Goal: Task Accomplishment & Management: Use online tool/utility

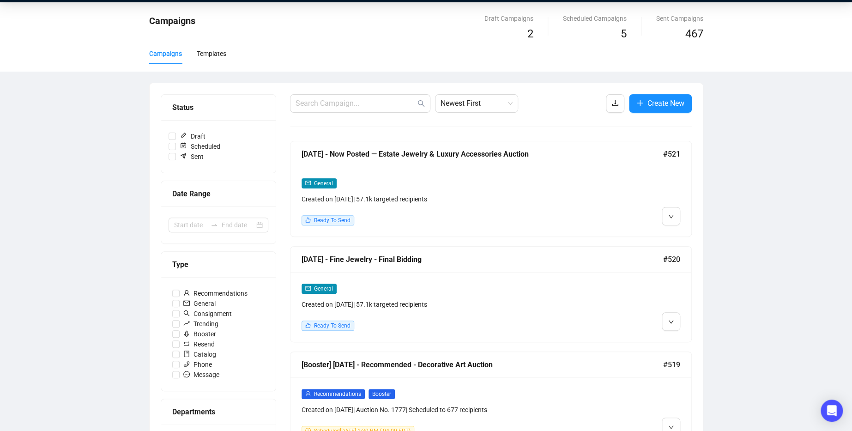
scroll to position [28, 0]
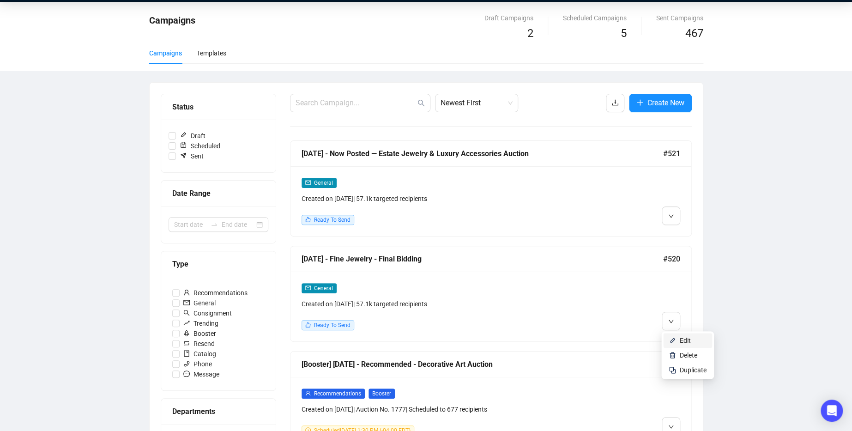
click at [688, 337] on span "Edit" at bounding box center [685, 340] width 11 height 7
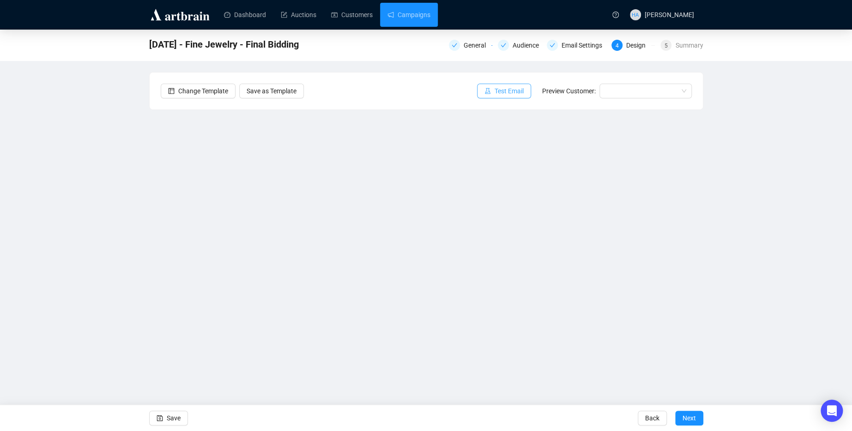
click at [516, 92] on span "Test Email" at bounding box center [509, 91] width 29 height 10
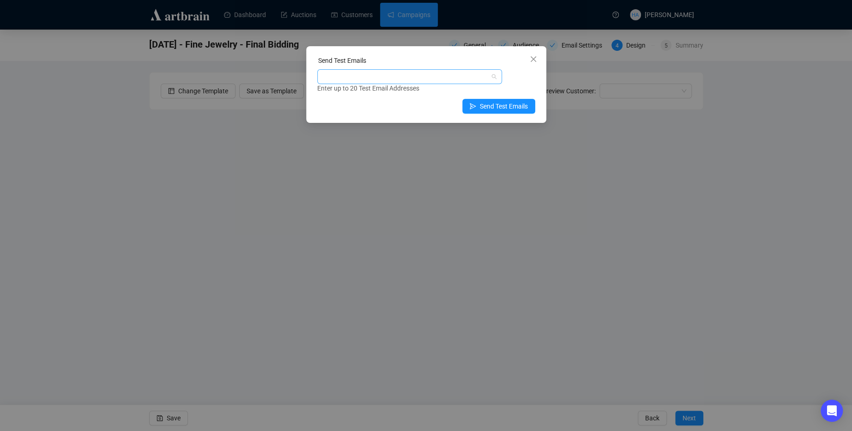
click at [403, 79] on div at bounding box center [404, 76] width 171 height 13
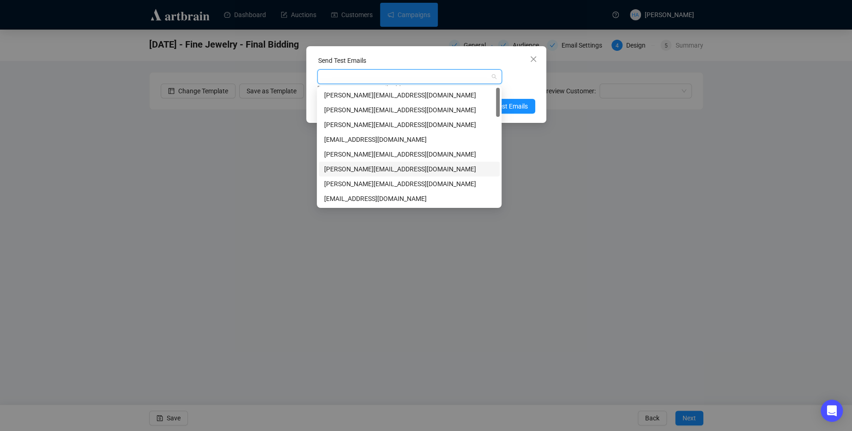
click at [343, 168] on div "[PERSON_NAME][EMAIL_ADDRESS][DOMAIN_NAME]" at bounding box center [409, 169] width 170 height 10
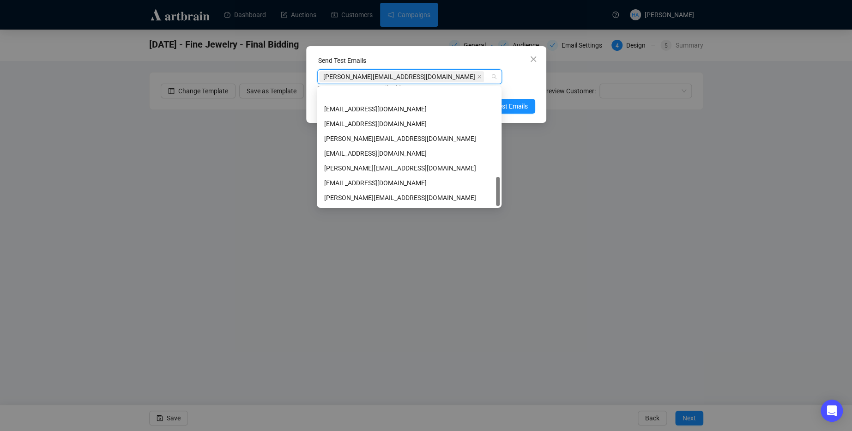
scroll to position [354, 0]
click at [339, 195] on div "[EMAIL_ADDRESS][DOMAIN_NAME]" at bounding box center [409, 199] width 170 height 10
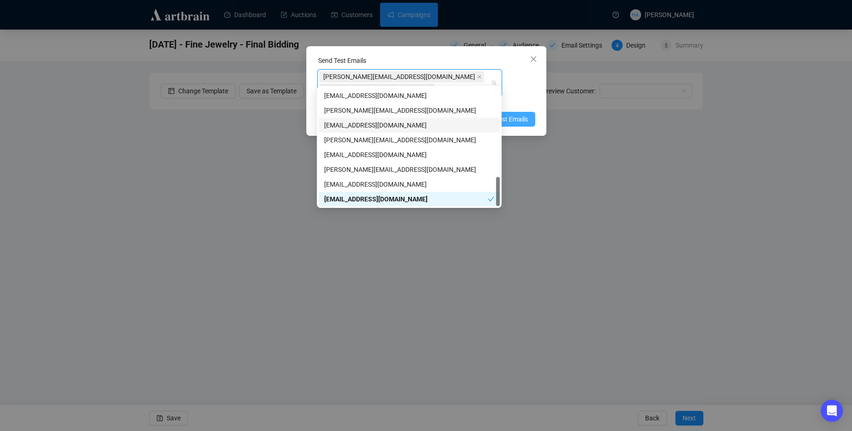
click at [515, 114] on span "Send Test Emails" at bounding box center [504, 119] width 48 height 10
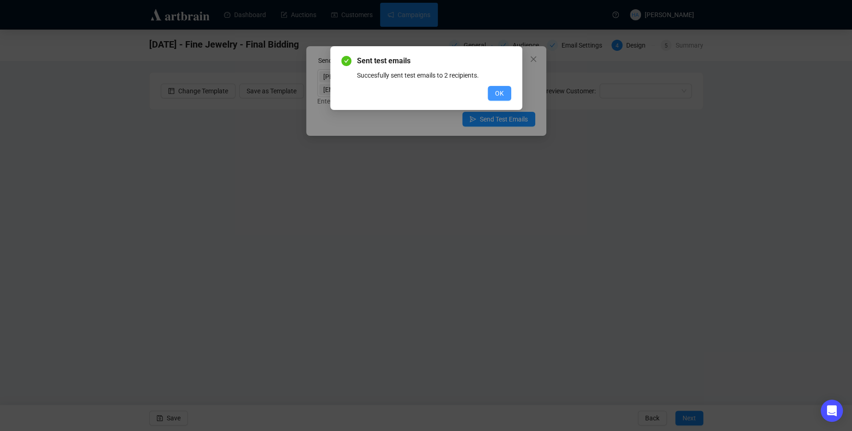
click at [499, 96] on span "OK" at bounding box center [499, 93] width 9 height 10
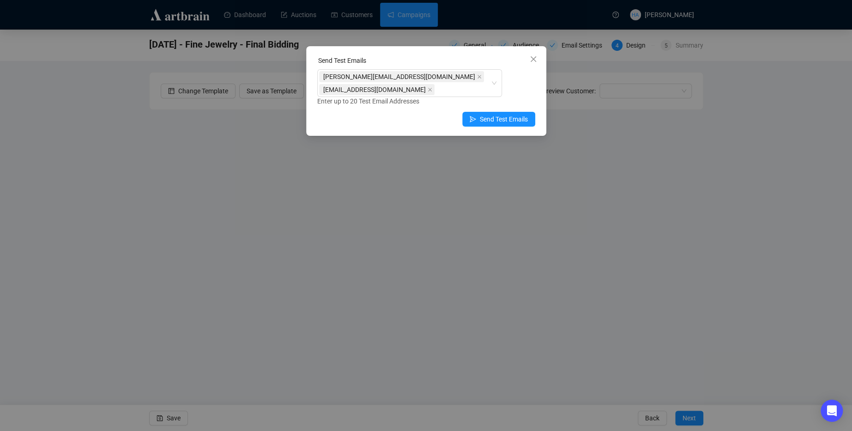
drag, startPoint x: 533, startPoint y: 63, endPoint x: 503, endPoint y: 61, distance: 29.7
click at [530, 63] on button "Close" at bounding box center [533, 59] width 15 height 15
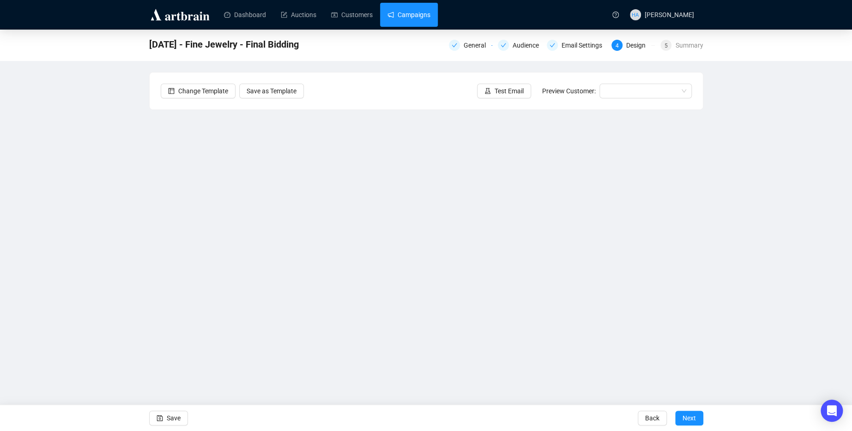
click at [417, 16] on link "Campaigns" at bounding box center [409, 15] width 43 height 24
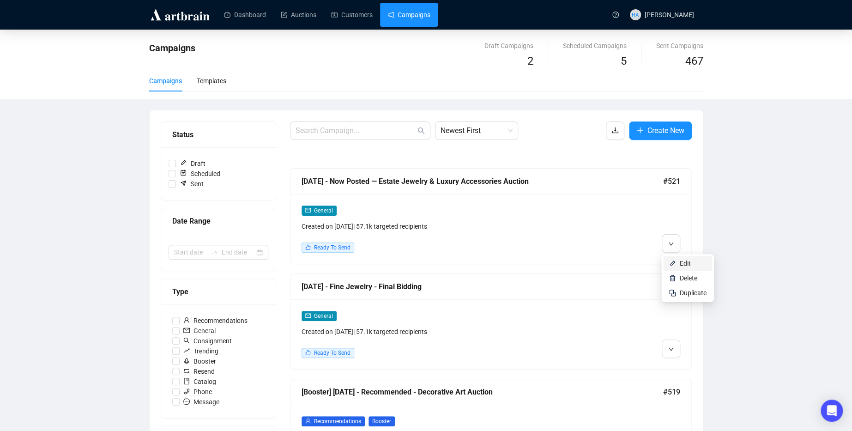
click at [682, 264] on span "Edit" at bounding box center [685, 263] width 11 height 7
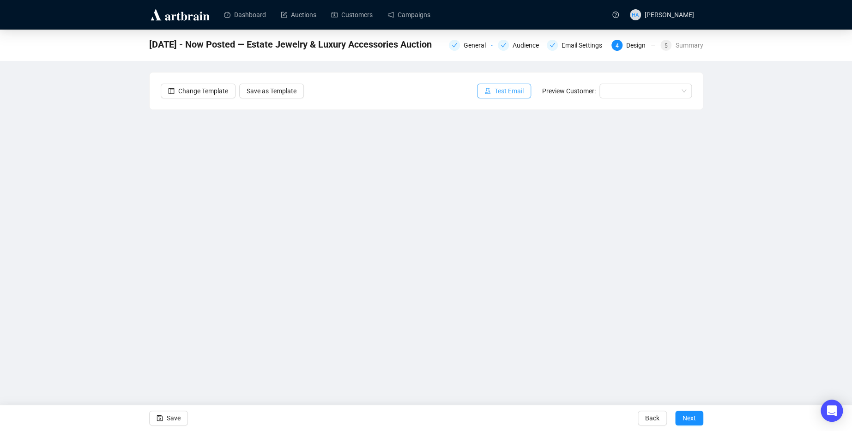
click at [504, 90] on span "Test Email" at bounding box center [509, 91] width 29 height 10
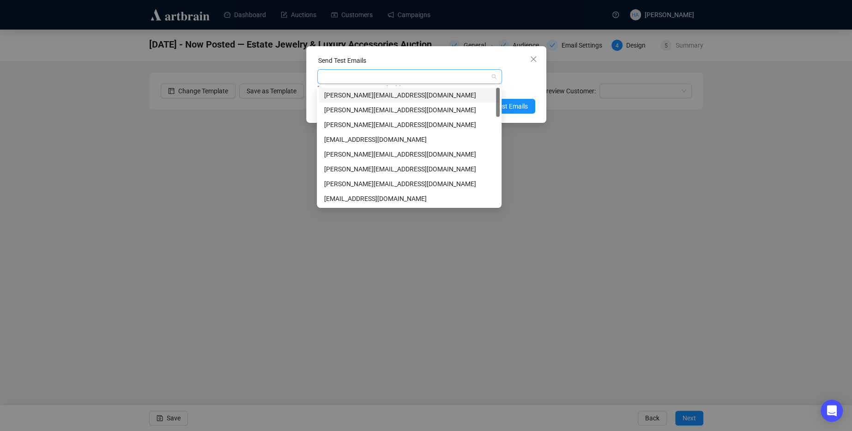
click at [386, 74] on div at bounding box center [404, 76] width 171 height 13
click at [347, 166] on div "[PERSON_NAME][EMAIL_ADDRESS][DOMAIN_NAME]" at bounding box center [409, 169] width 170 height 10
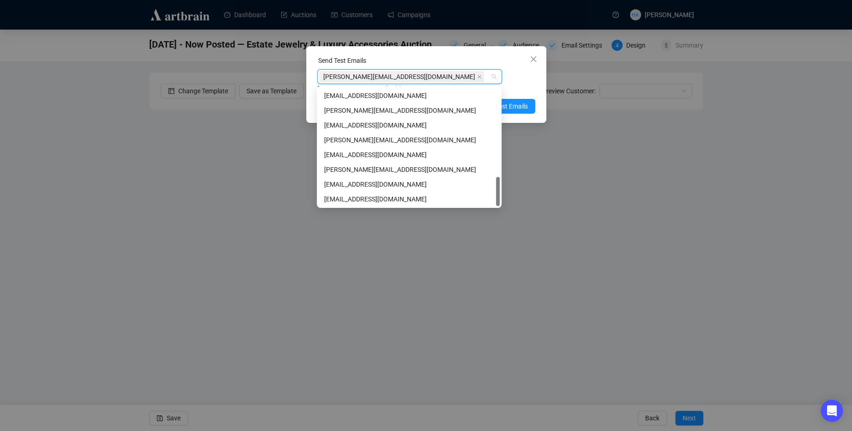
scroll to position [354, 0]
click at [347, 200] on div "[EMAIL_ADDRESS][DOMAIN_NAME]" at bounding box center [409, 199] width 170 height 10
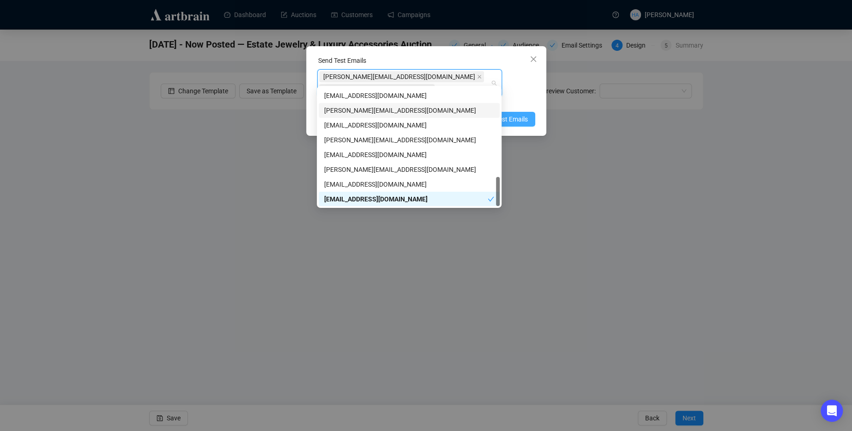
click at [515, 114] on span "Send Test Emails" at bounding box center [504, 119] width 48 height 10
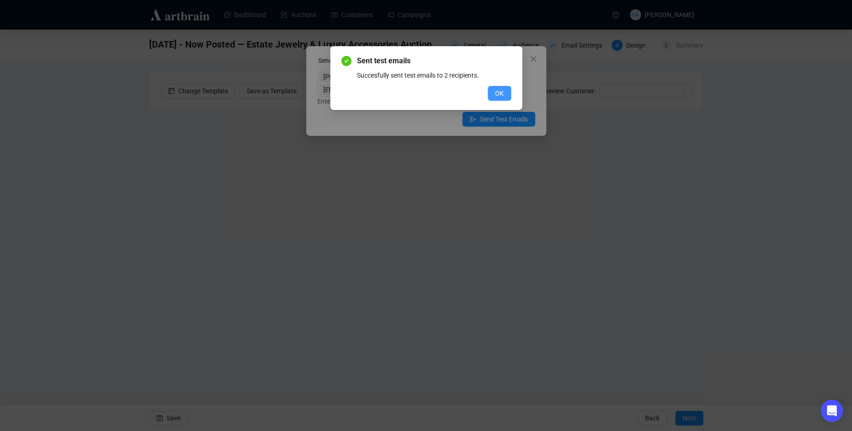
click at [486, 93] on div "OK" at bounding box center [426, 93] width 170 height 15
click at [492, 92] on button "OK" at bounding box center [500, 93] width 24 height 15
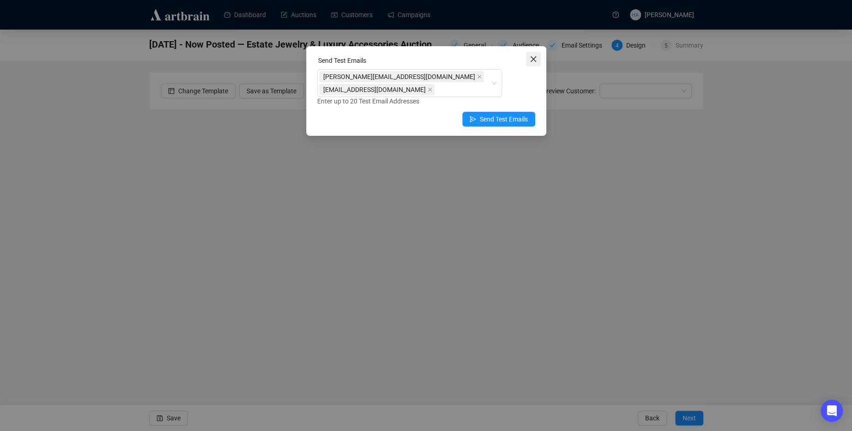
click at [533, 56] on icon "close" at bounding box center [533, 58] width 7 height 7
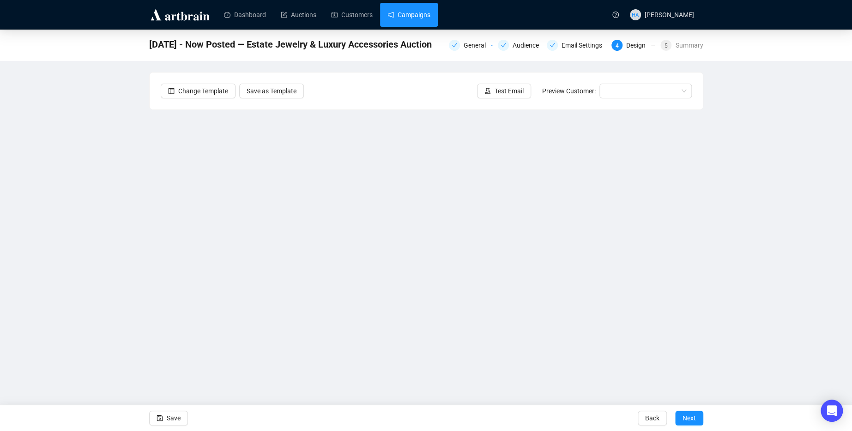
click at [417, 10] on link "Campaigns" at bounding box center [409, 15] width 43 height 24
